Goal: Task Accomplishment & Management: Use online tool/utility

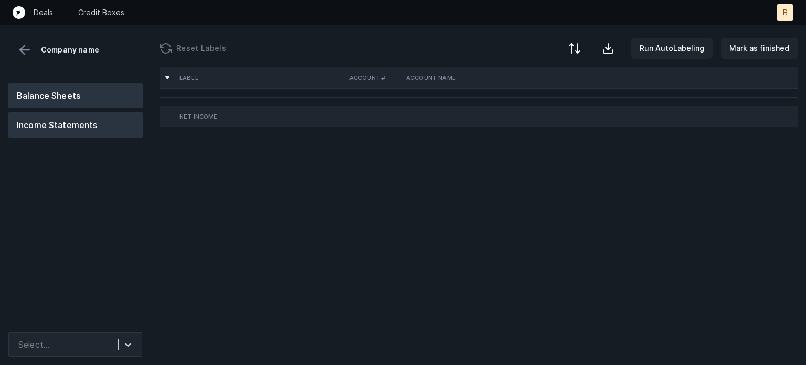
click at [63, 98] on button "Balance Sheets" at bounding box center [75, 95] width 134 height 25
click at [60, 121] on button "Income Statements" at bounding box center [75, 124] width 134 height 25
click at [24, 55] on button at bounding box center [25, 50] width 16 height 16
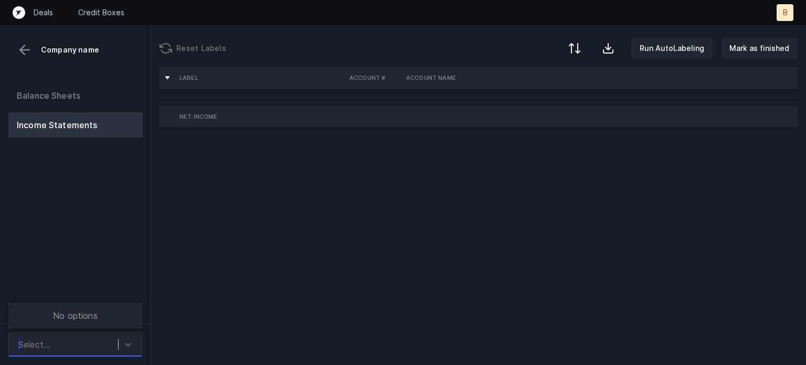
click at [42, 335] on div "Select..." at bounding box center [65, 344] width 105 height 19
click at [67, 245] on div "Balance Sheets Income Statements" at bounding box center [75, 199] width 151 height 249
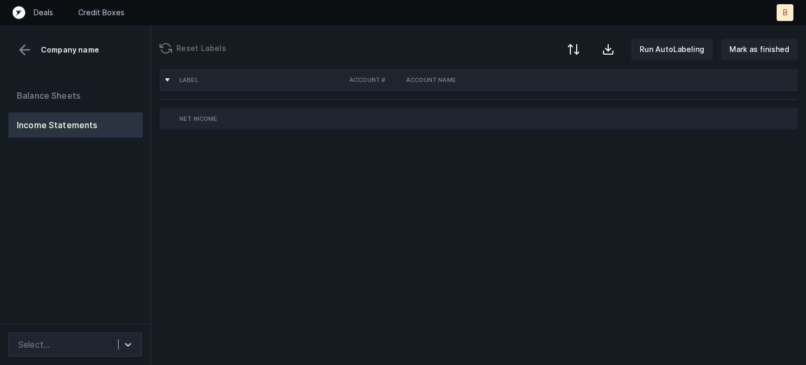
click at [576, 46] on div at bounding box center [573, 49] width 13 height 13
click at [525, 192] on div "Label Account # Account Name Net Income" at bounding box center [478, 216] width 655 height 298
click at [24, 52] on button at bounding box center [25, 50] width 16 height 16
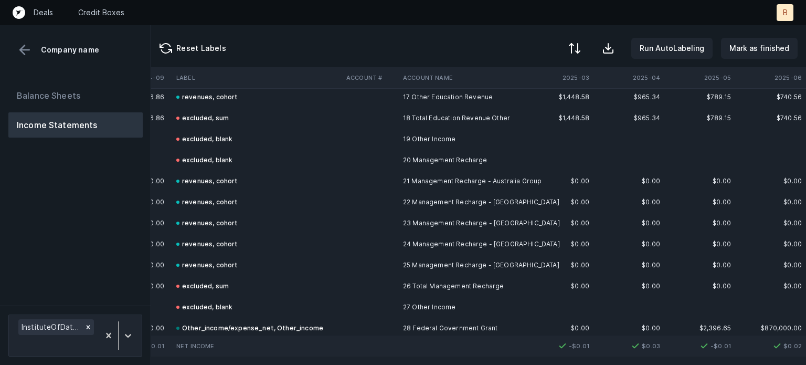
scroll to position [420, 6179]
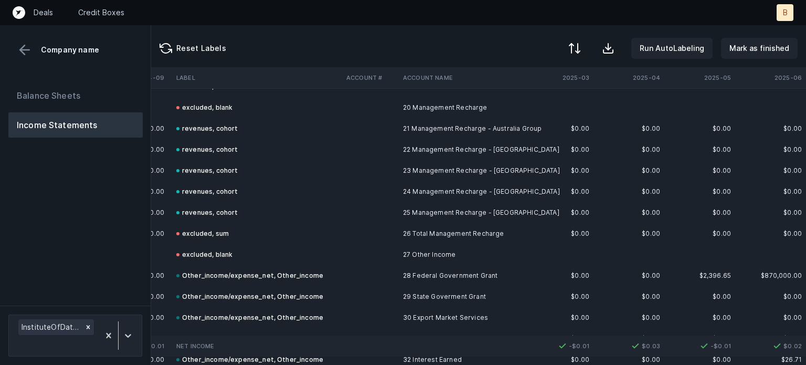
click at [301, 272] on div "Other_income/expense_net, Other_income" at bounding box center [249, 275] width 147 height 13
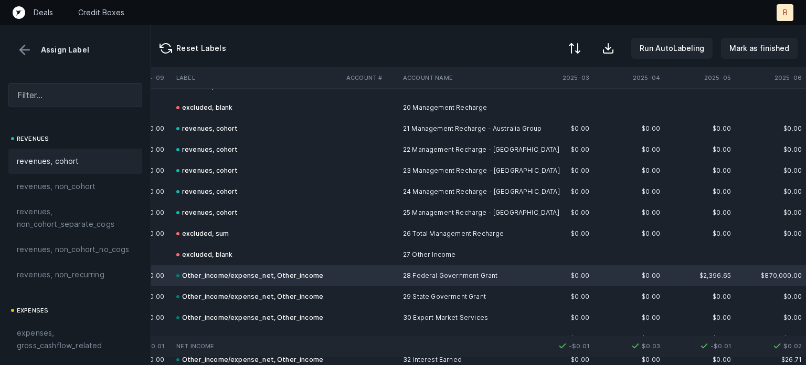
click at [28, 165] on span "revenues, cohort" at bounding box center [48, 161] width 62 height 13
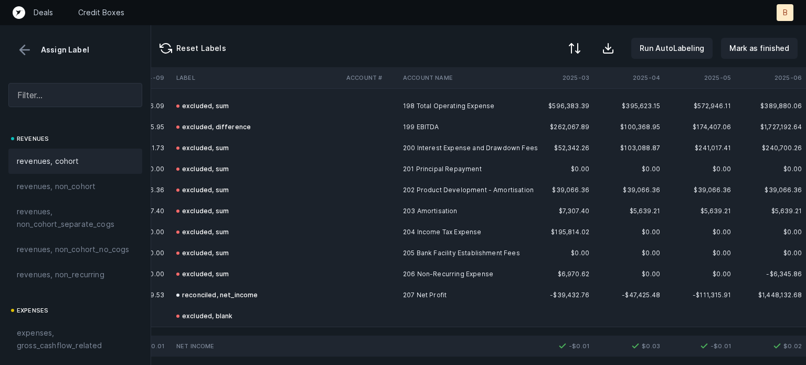
scroll to position [4165, 6179]
click at [221, 184] on div "excluded, sum" at bounding box center [202, 190] width 52 height 13
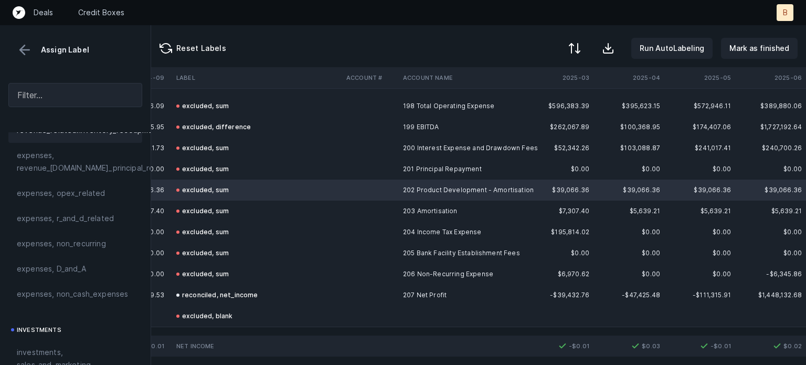
scroll to position [367, 0]
click at [76, 100] on input "text" at bounding box center [75, 95] width 134 height 24
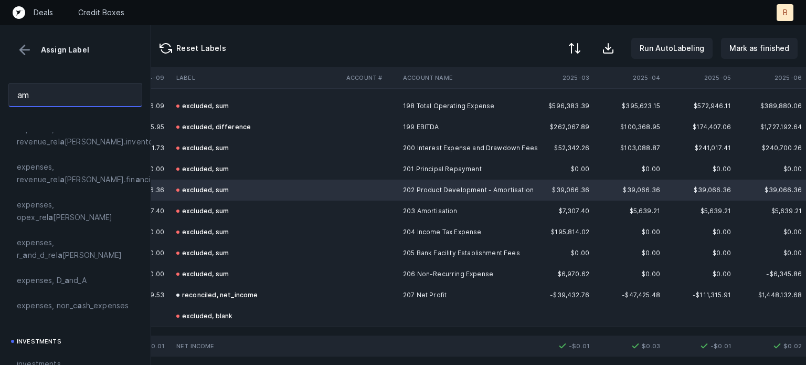
scroll to position [0, 0]
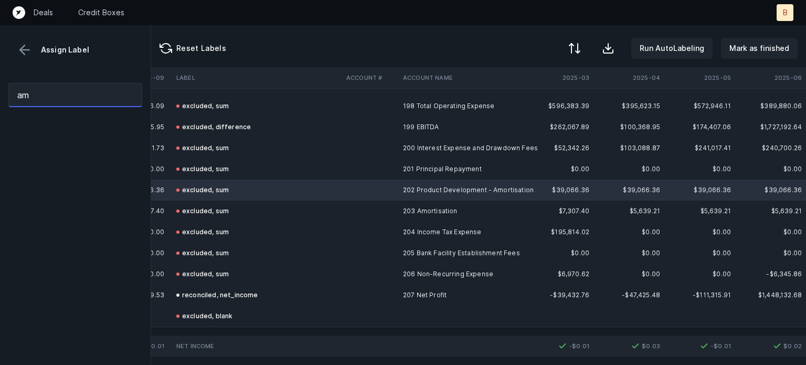
type input "amo"
drag, startPoint x: 76, startPoint y: 100, endPoint x: 0, endPoint y: 100, distance: 76.1
click at [0, 100] on div "amo" at bounding box center [75, 95] width 151 height 41
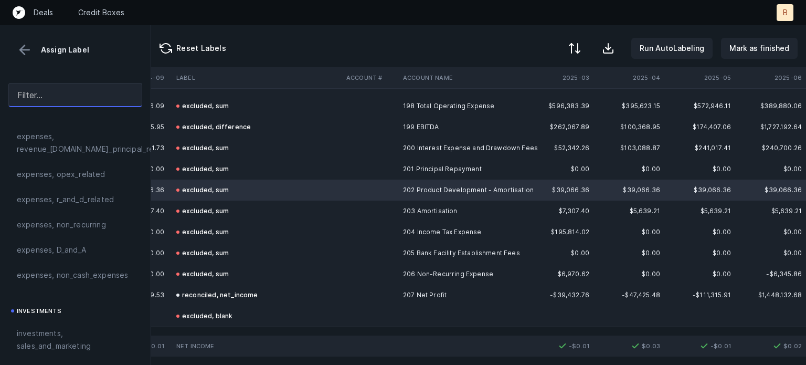
scroll to position [367, 0]
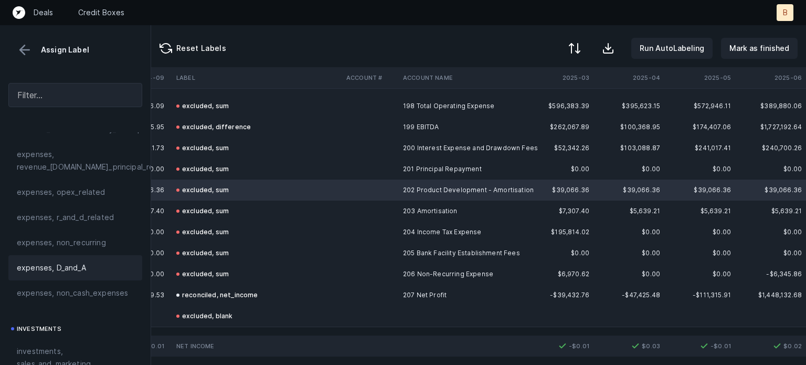
click at [61, 274] on span "expenses, D_and_A" at bounding box center [51, 267] width 69 height 13
click at [208, 205] on div "excluded, sum" at bounding box center [202, 211] width 52 height 13
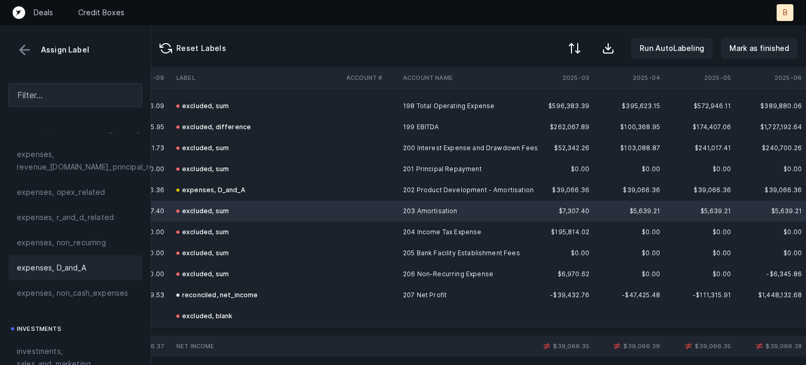
click at [78, 274] on span "expenses, D_and_A" at bounding box center [51, 267] width 69 height 13
click at [217, 142] on div "excluded, sum" at bounding box center [202, 148] width 52 height 13
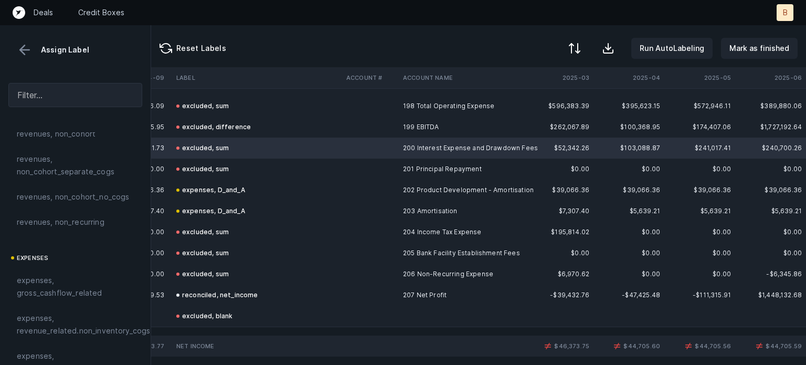
scroll to position [0, 0]
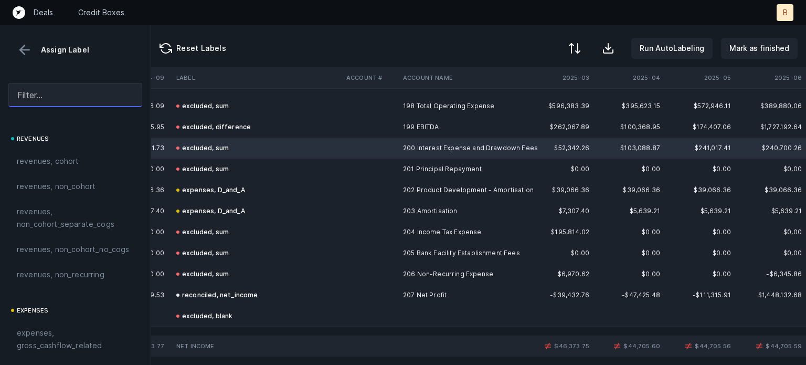
click at [61, 94] on input "text" at bounding box center [75, 95] width 134 height 24
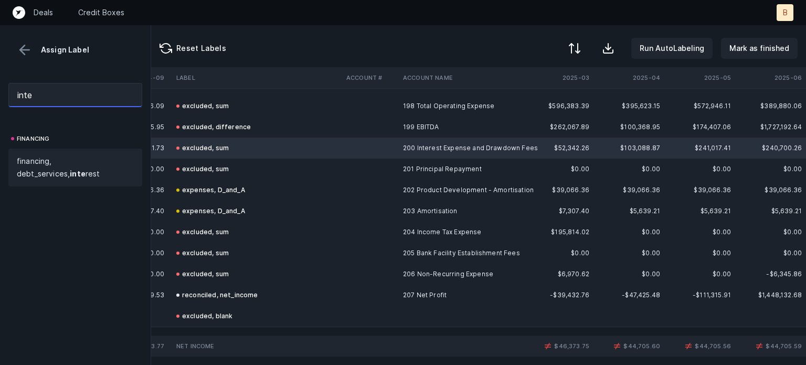
type input "inte"
click at [44, 165] on span "financing, debt_services, inte rest" at bounding box center [75, 167] width 117 height 25
click at [221, 268] on div "excluded, sum" at bounding box center [202, 274] width 52 height 13
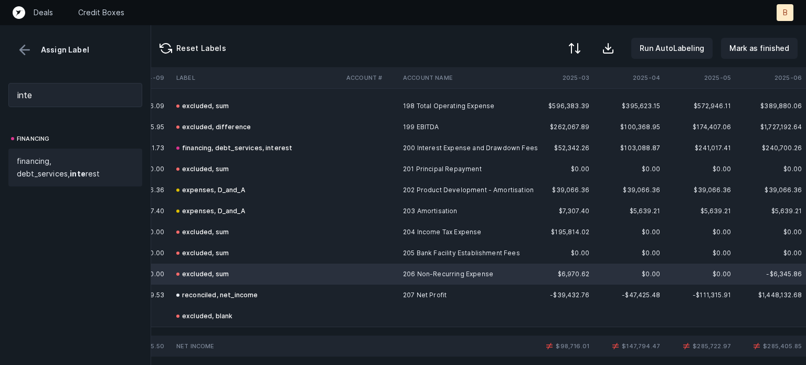
click at [76, 163] on span "financing, debt_services, inte rest" at bounding box center [75, 167] width 117 height 25
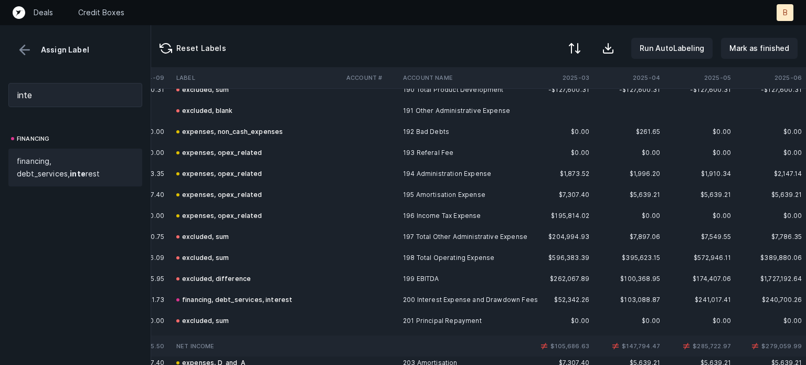
scroll to position [4165, 6179]
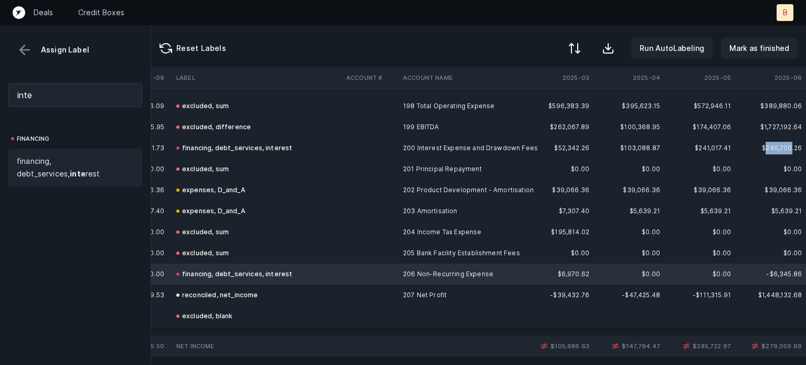
drag, startPoint x: 758, startPoint y: 140, endPoint x: 784, endPoint y: 141, distance: 26.3
click at [784, 141] on td "$240,700.26" at bounding box center [770, 147] width 71 height 21
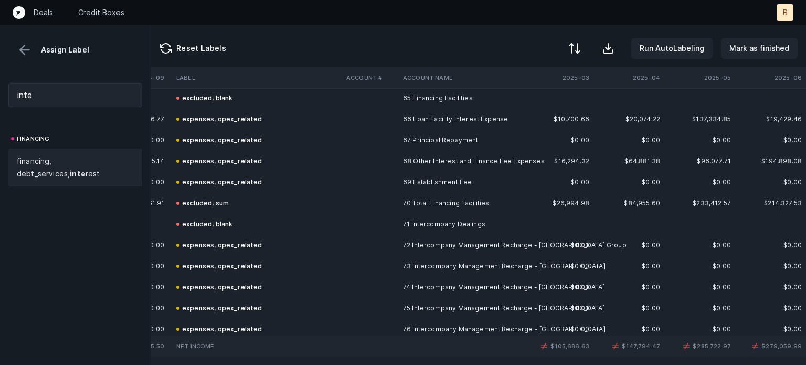
scroll to position [1364, 6179]
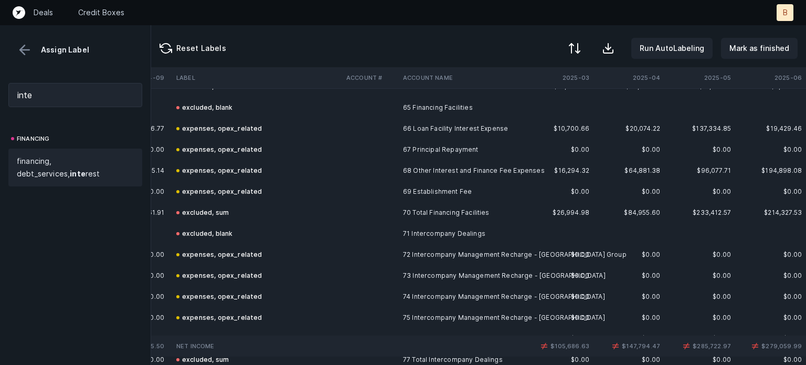
click at [250, 167] on div "expenses, opex_related" at bounding box center [219, 170] width 86 height 13
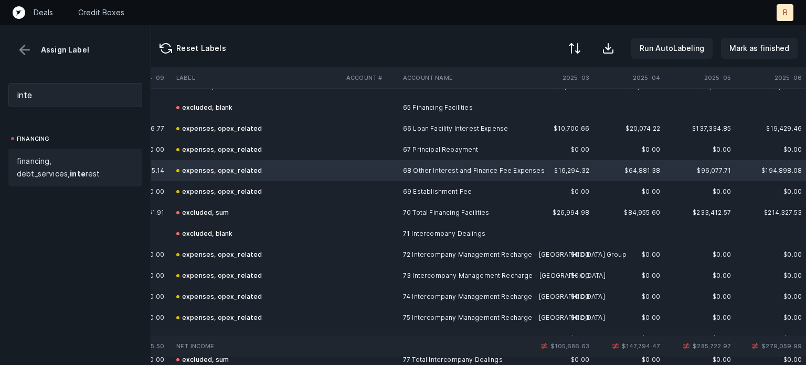
click at [76, 163] on span "financing, debt_services, inte rest" at bounding box center [75, 167] width 117 height 25
click at [190, 129] on div "expenses, opex_related" at bounding box center [219, 128] width 86 height 13
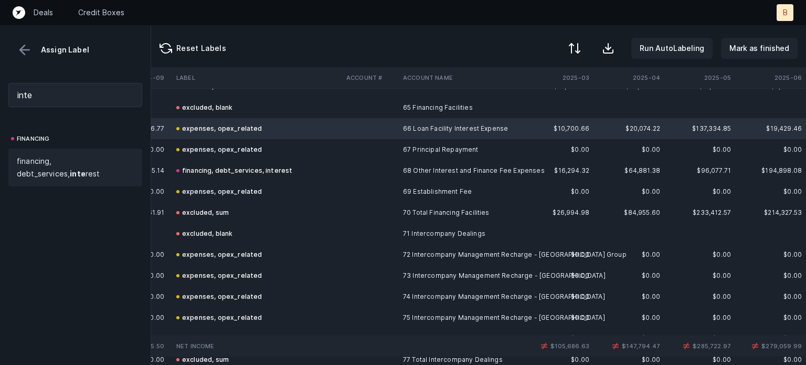
click at [48, 164] on span "financing, debt_services, inte rest" at bounding box center [75, 167] width 117 height 25
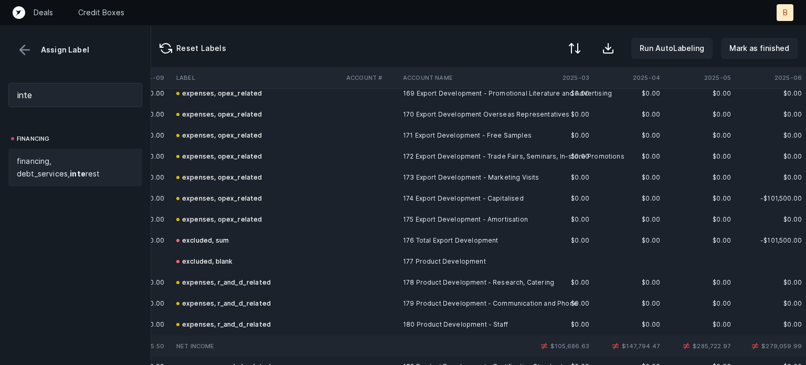
scroll to position [3569, 6179]
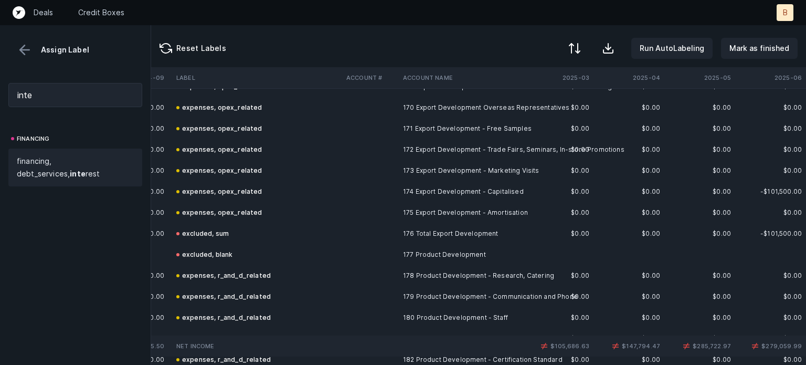
click at [203, 209] on div "expenses, opex_related" at bounding box center [219, 212] width 86 height 13
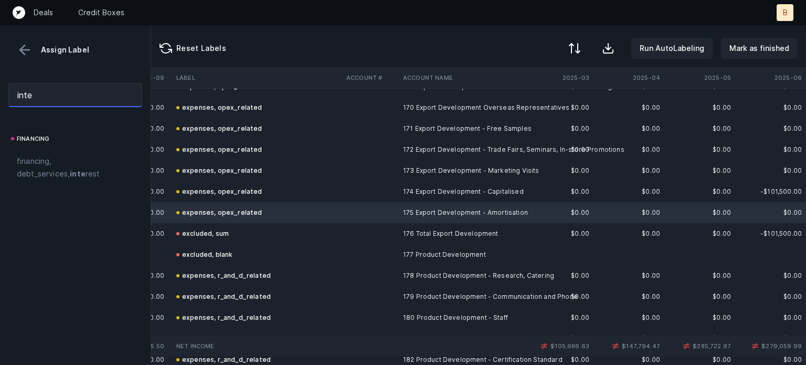
drag, startPoint x: 46, startPoint y: 87, endPoint x: 0, endPoint y: 91, distance: 46.4
click at [0, 91] on div "inte" at bounding box center [75, 95] width 151 height 41
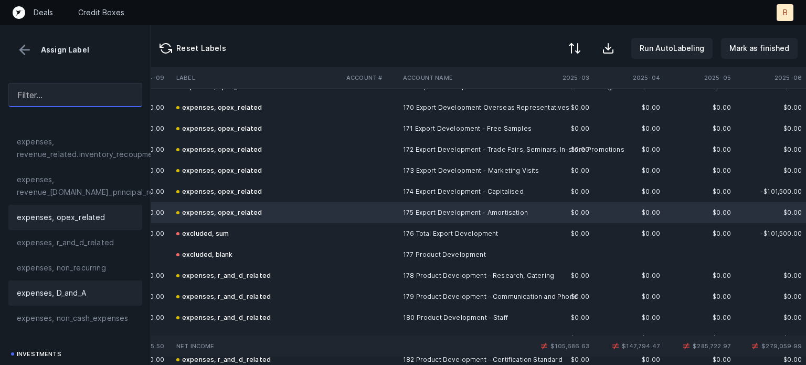
scroll to position [367, 0]
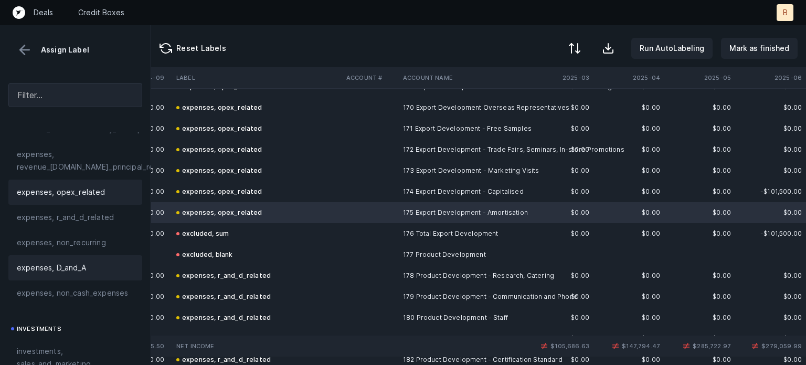
click at [78, 274] on span "expenses, D_and_A" at bounding box center [51, 267] width 69 height 13
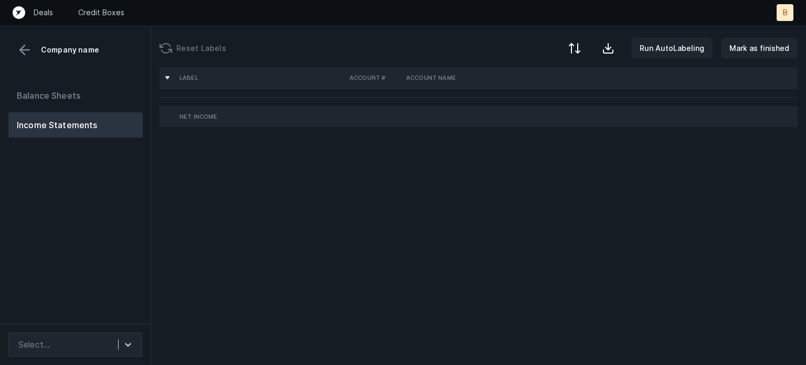
scroll to position [0, 0]
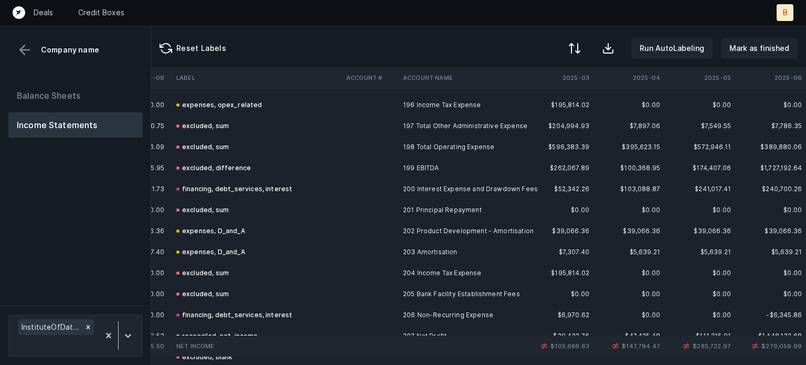
scroll to position [4165, 6179]
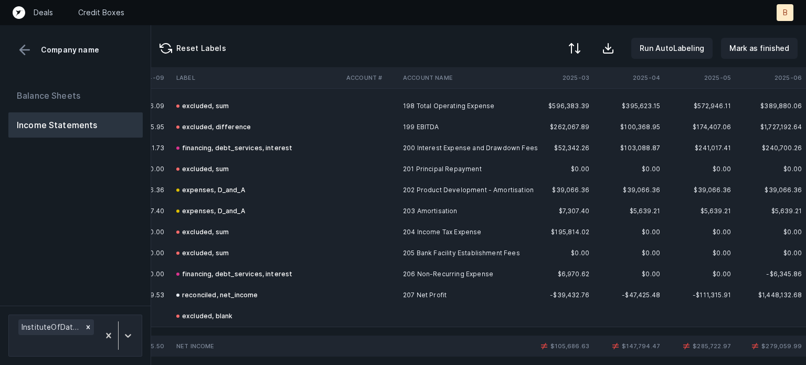
click at [199, 184] on div "expenses, D_and_A" at bounding box center [210, 190] width 69 height 13
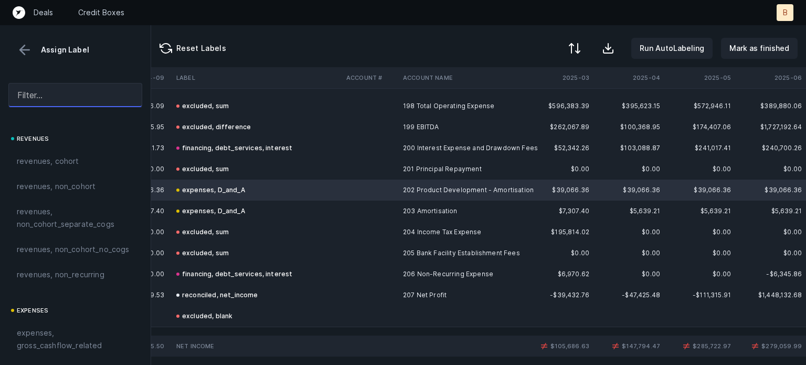
click at [80, 99] on input "text" at bounding box center [75, 95] width 134 height 24
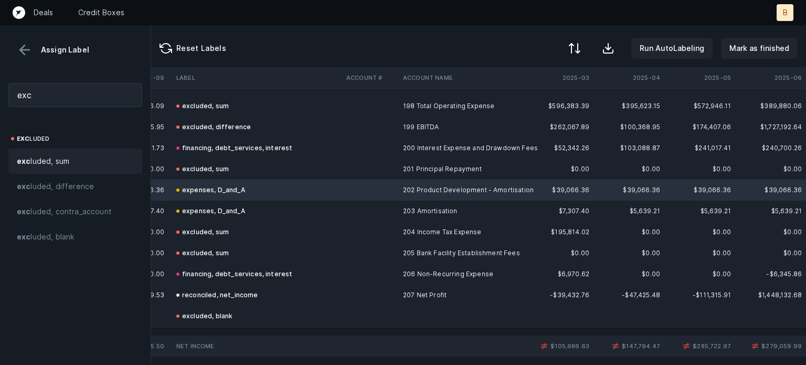
click at [69, 158] on div "exc luded, sum" at bounding box center [75, 161] width 117 height 13
click at [231, 205] on div "expenses, D_and_A" at bounding box center [210, 211] width 69 height 13
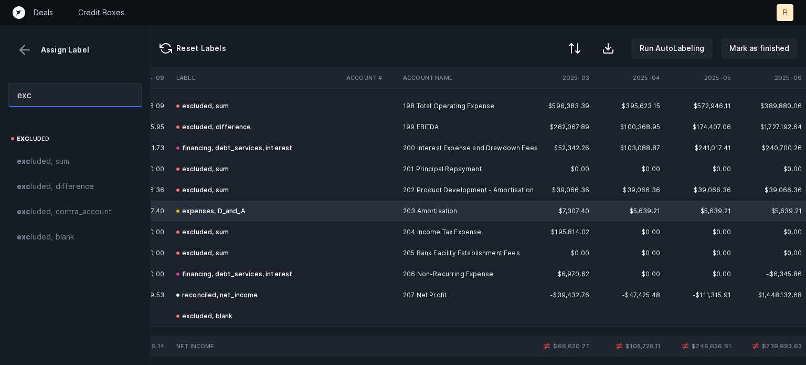
drag, startPoint x: 77, startPoint y: 97, endPoint x: 0, endPoint y: 98, distance: 77.1
click at [0, 98] on div "exc" at bounding box center [75, 95] width 151 height 41
click at [61, 161] on span "exc luded, sum" at bounding box center [43, 161] width 52 height 13
click at [202, 142] on div "financing, debt_services, interest" at bounding box center [234, 148] width 116 height 13
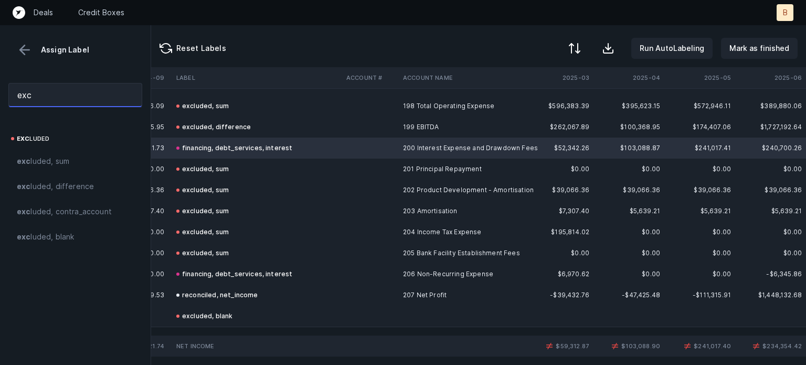
drag, startPoint x: 65, startPoint y: 91, endPoint x: 0, endPoint y: 92, distance: 65.1
click at [0, 92] on div "exc" at bounding box center [75, 95] width 151 height 41
click at [59, 160] on span "exc luded, sum" at bounding box center [43, 161] width 52 height 13
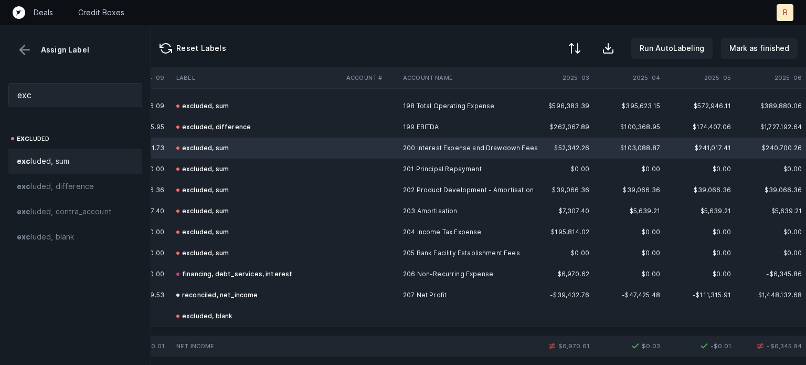
click at [196, 268] on div "financing, debt_services, interest" at bounding box center [234, 274] width 116 height 13
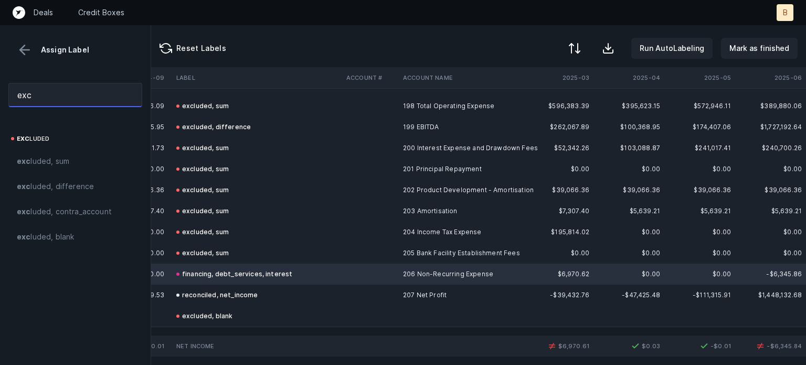
drag, startPoint x: 61, startPoint y: 99, endPoint x: 0, endPoint y: 97, distance: 61.4
click at [0, 97] on div "exc" at bounding box center [75, 95] width 151 height 41
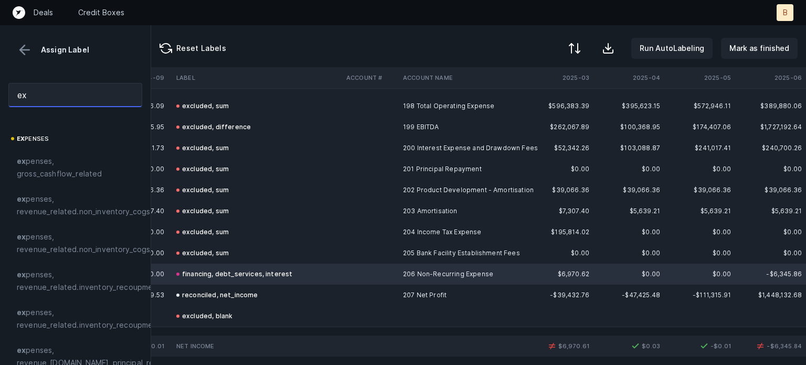
type input "exc"
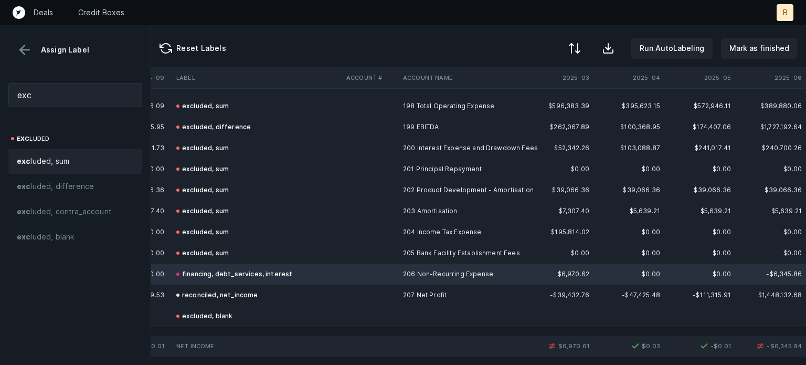
click at [70, 165] on div "exc luded, sum" at bounding box center [75, 161] width 117 height 13
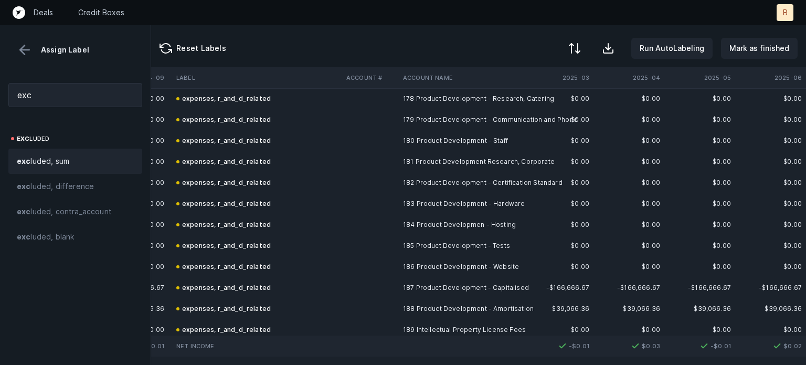
scroll to position [3798, 6179]
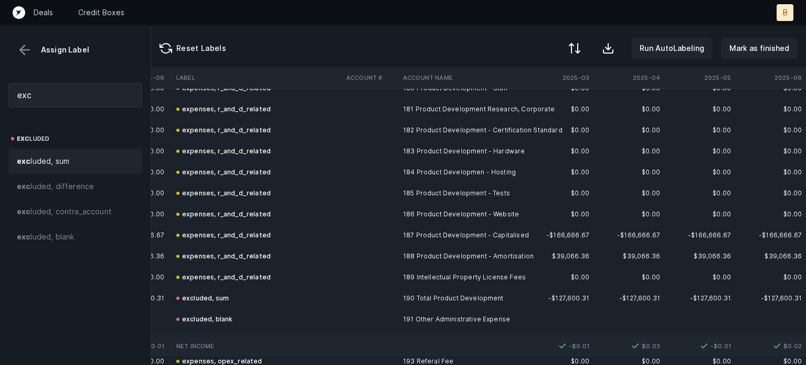
click at [228, 236] on div "expenses, r_and_d_related" at bounding box center [223, 235] width 94 height 13
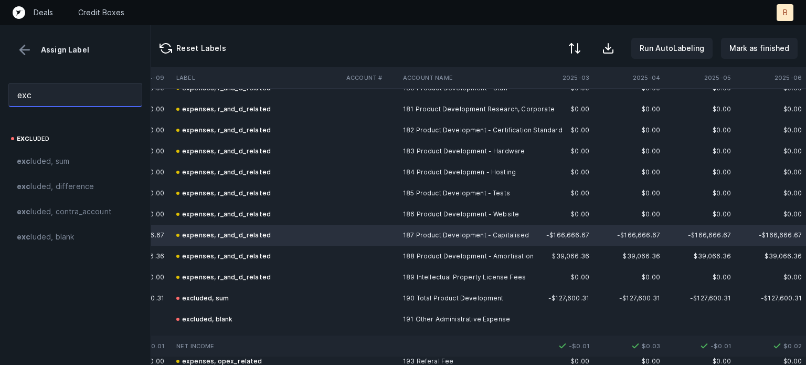
drag, startPoint x: 62, startPoint y: 98, endPoint x: 0, endPoint y: 100, distance: 61.9
click at [0, 100] on div "exc" at bounding box center [75, 95] width 151 height 41
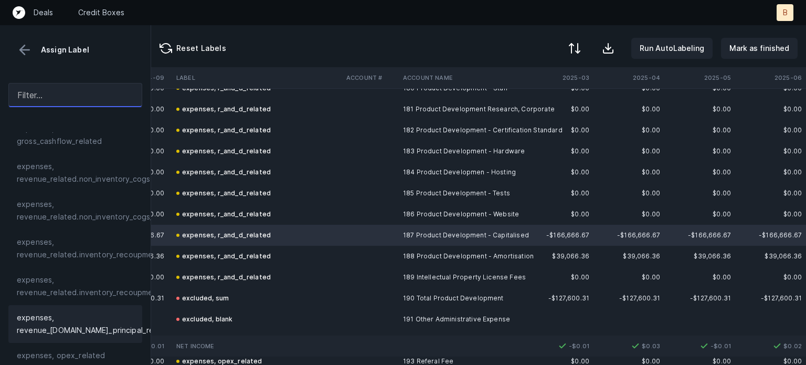
scroll to position [315, 0]
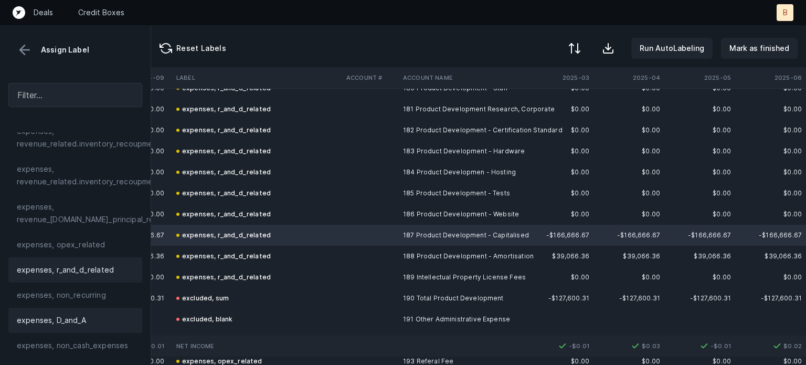
click at [78, 326] on span "expenses, D_and_A" at bounding box center [51, 320] width 69 height 13
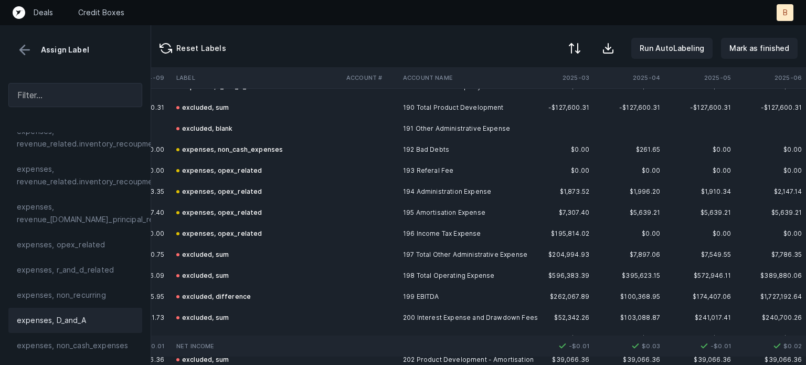
click at [244, 211] on div "expenses, opex_related" at bounding box center [219, 212] width 86 height 13
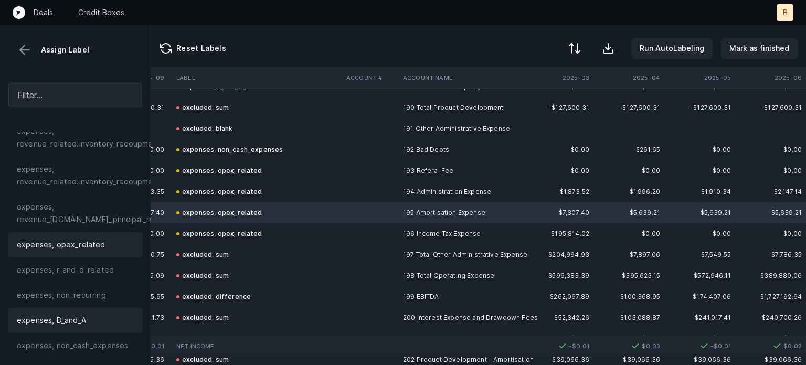
click at [75, 326] on span "expenses, D_and_A" at bounding box center [51, 320] width 69 height 13
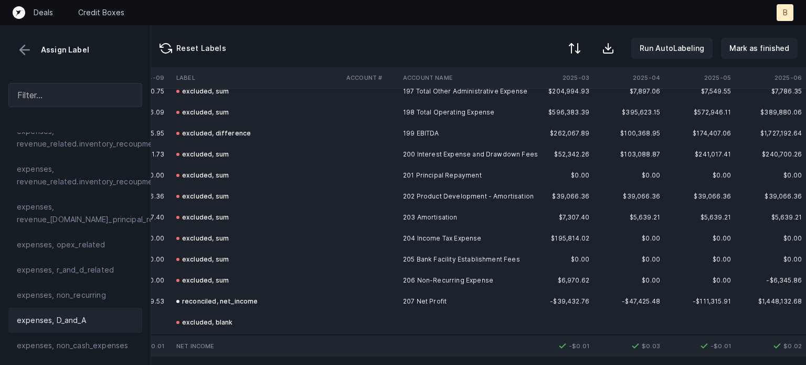
scroll to position [4165, 6179]
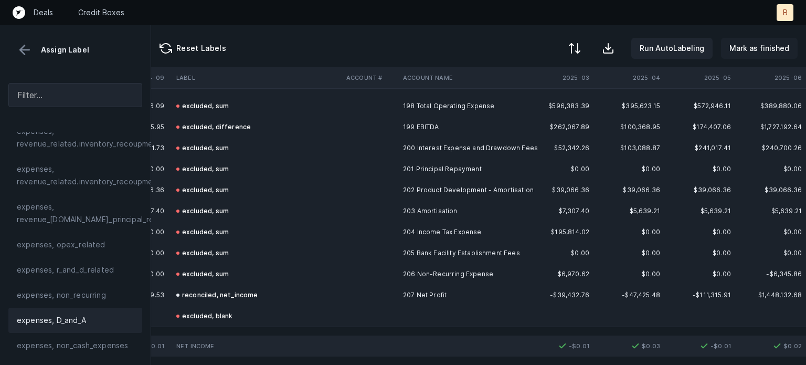
click at [743, 46] on p "Mark as finished" at bounding box center [759, 48] width 60 height 13
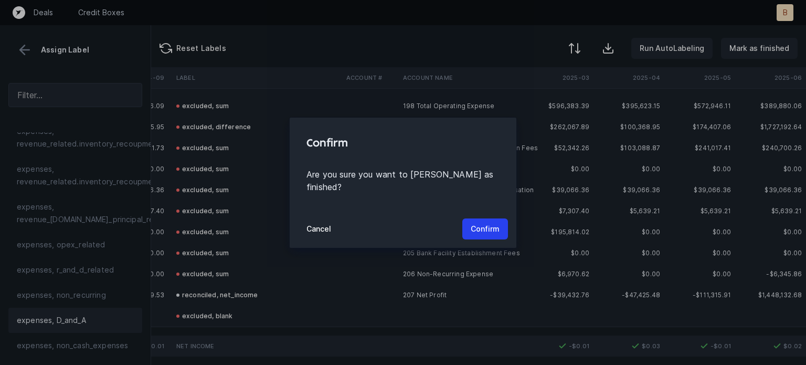
click at [485, 224] on p "Confirm" at bounding box center [485, 229] width 29 height 13
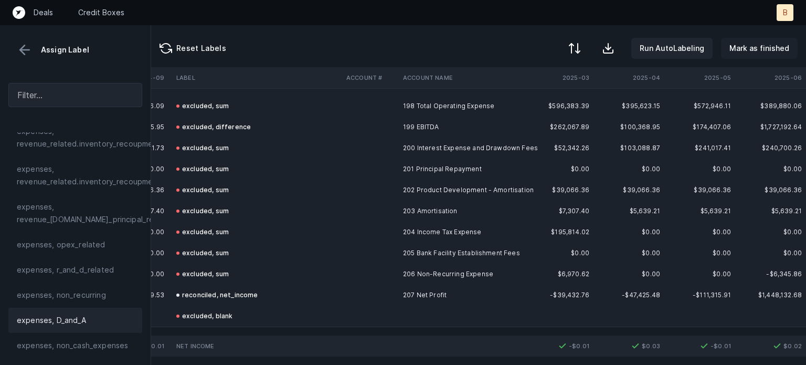
click at [742, 48] on p "Mark as finished" at bounding box center [759, 48] width 60 height 13
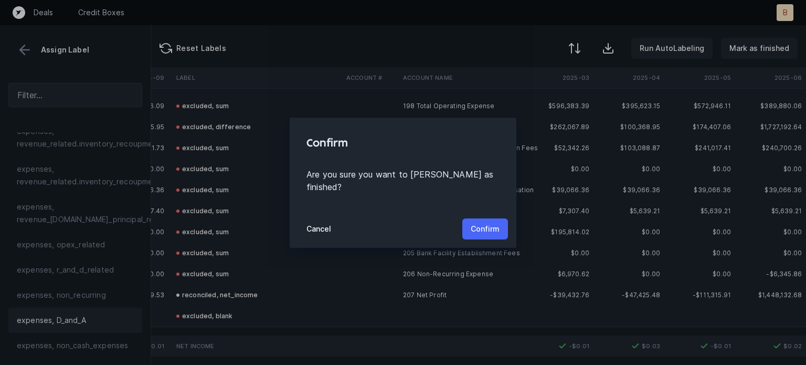
click at [486, 223] on p "Confirm" at bounding box center [485, 229] width 29 height 13
